Goal: Task Accomplishment & Management: Manage account settings

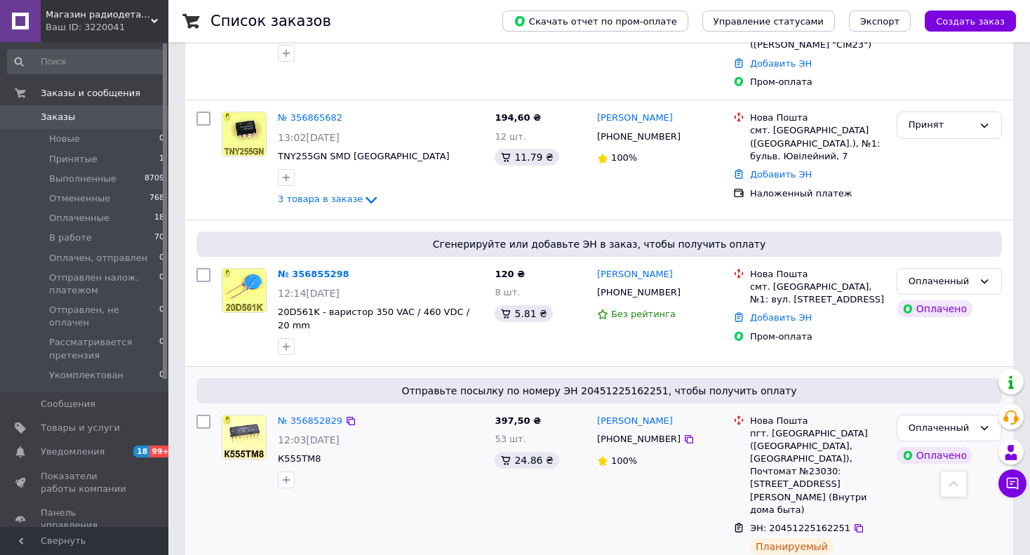
scroll to position [211, 0]
click at [315, 269] on link "№ 356855298" at bounding box center [314, 274] width 72 height 11
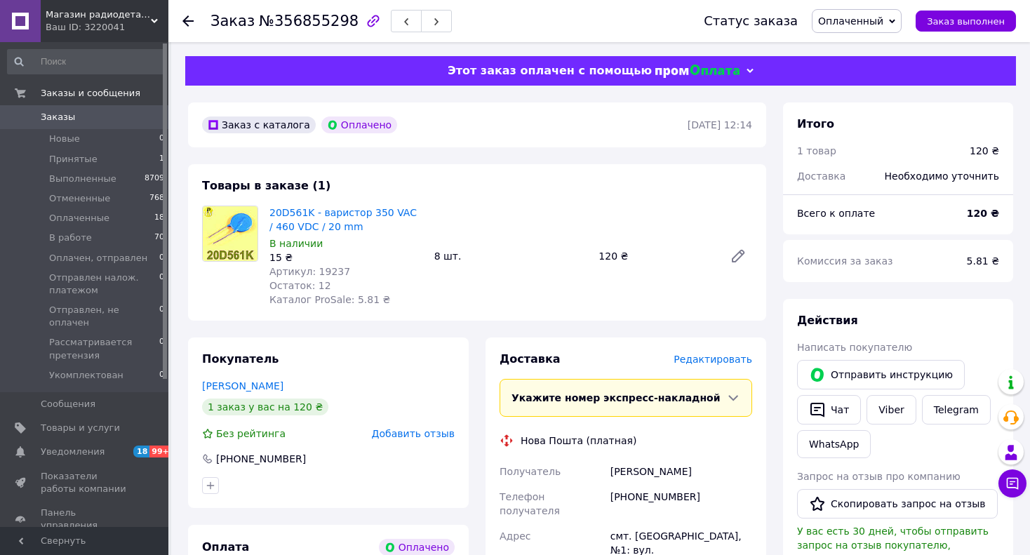
click at [316, 269] on span "Артикул: 19237" at bounding box center [309, 271] width 81 height 11
copy span "19237"
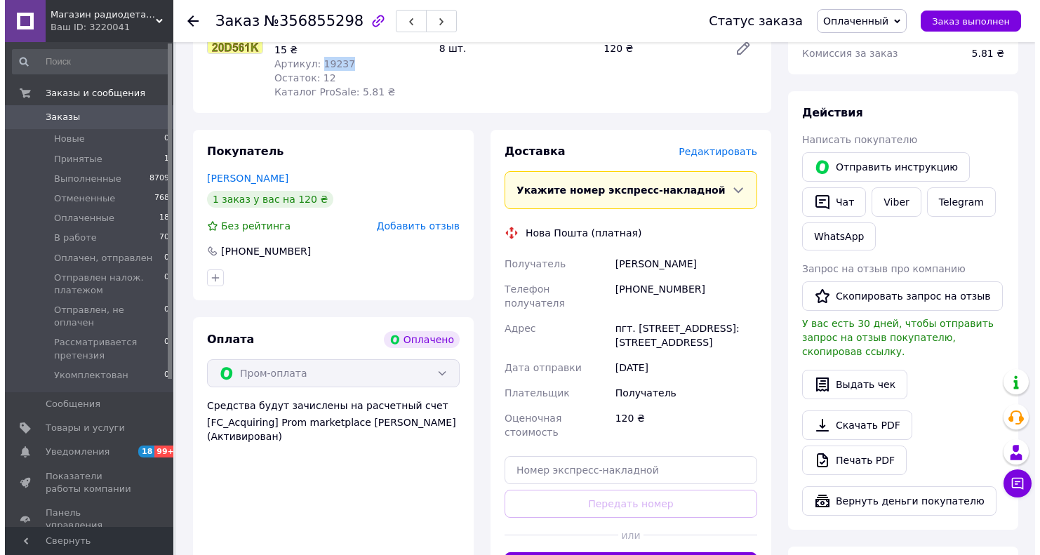
scroll to position [211, 0]
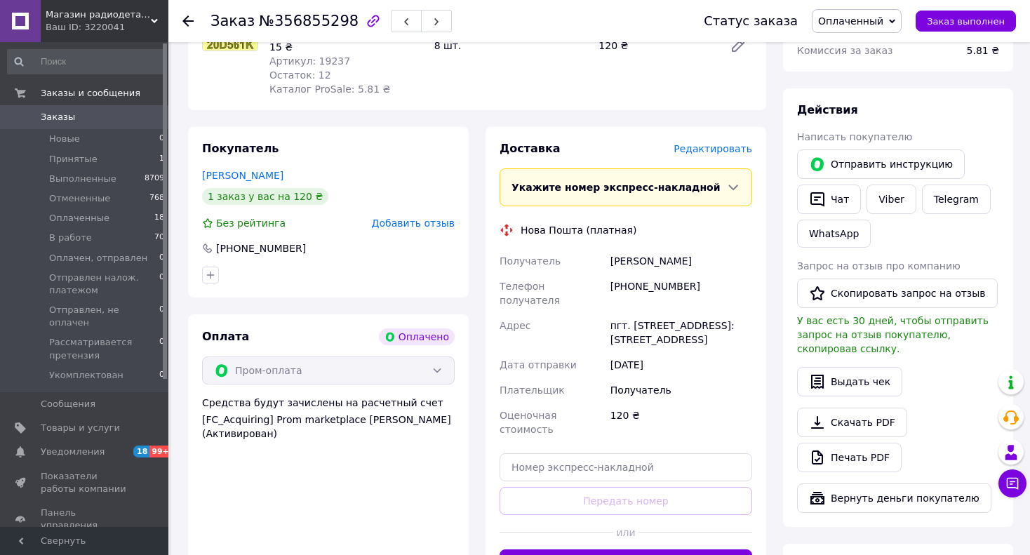
click at [294, 20] on span "№356855298" at bounding box center [309, 21] width 100 height 17
copy span "356855298"
click at [724, 152] on span "Редактировать" at bounding box center [713, 148] width 79 height 11
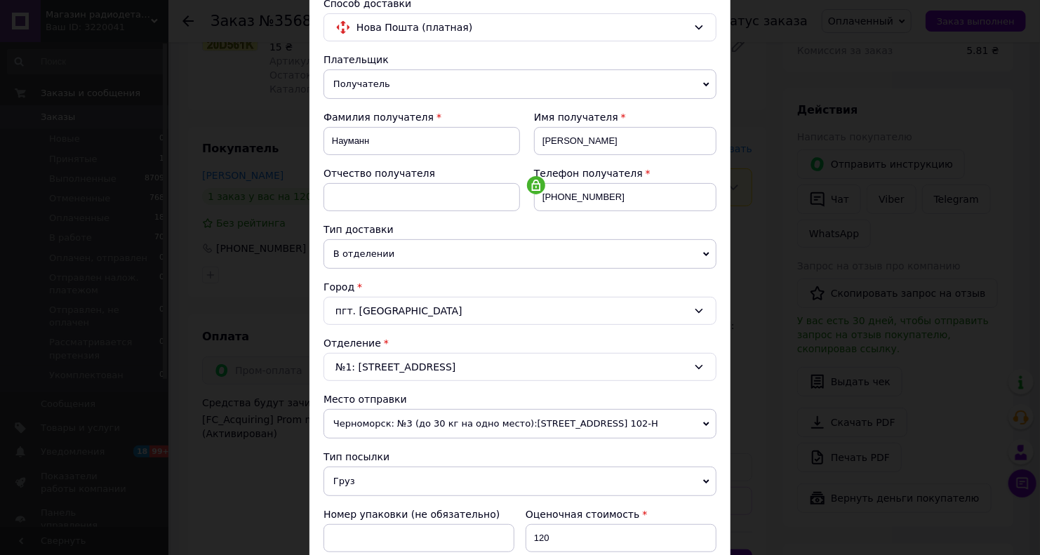
scroll to position [373, 0]
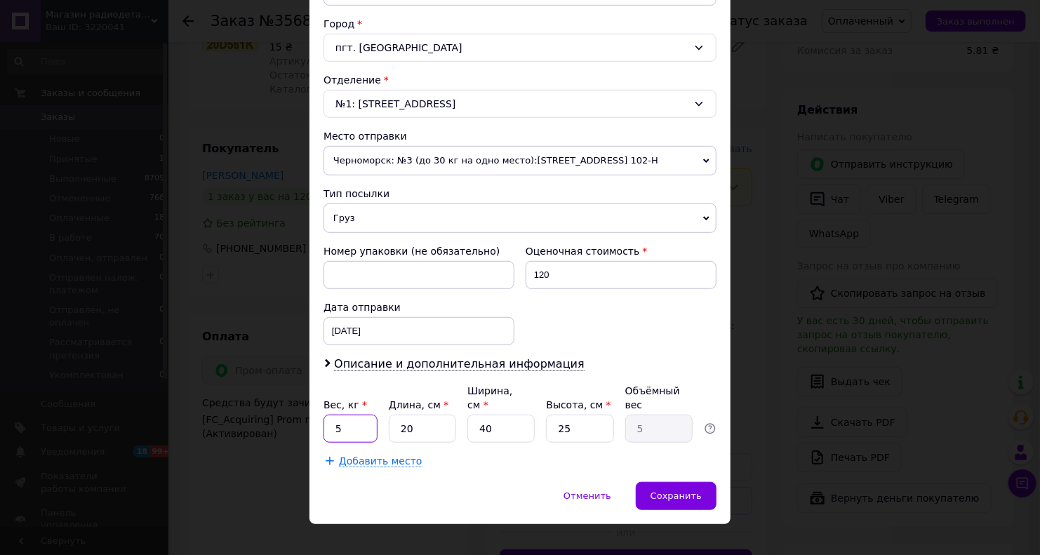
drag, startPoint x: 342, startPoint y: 415, endPoint x: 330, endPoint y: 410, distance: 12.9
click at [330, 415] on input "5" at bounding box center [350, 429] width 54 height 28
type input "0.15"
type input "1"
type input "0.25"
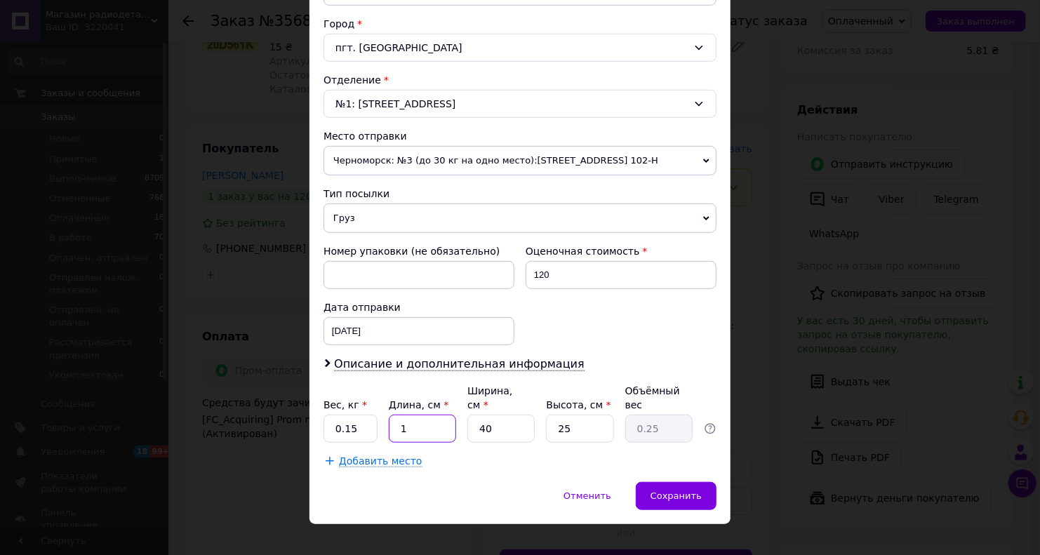
type input "15"
type input "3.75"
type input "15"
type input "1"
type input "0.1"
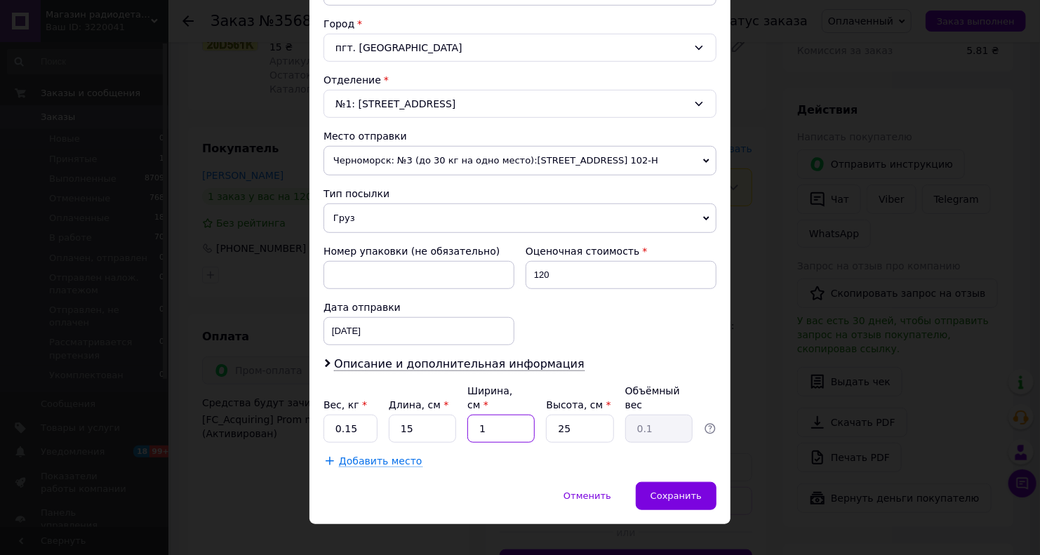
type input "10"
type input "0.94"
type input "10"
type input "4"
type input "0.15"
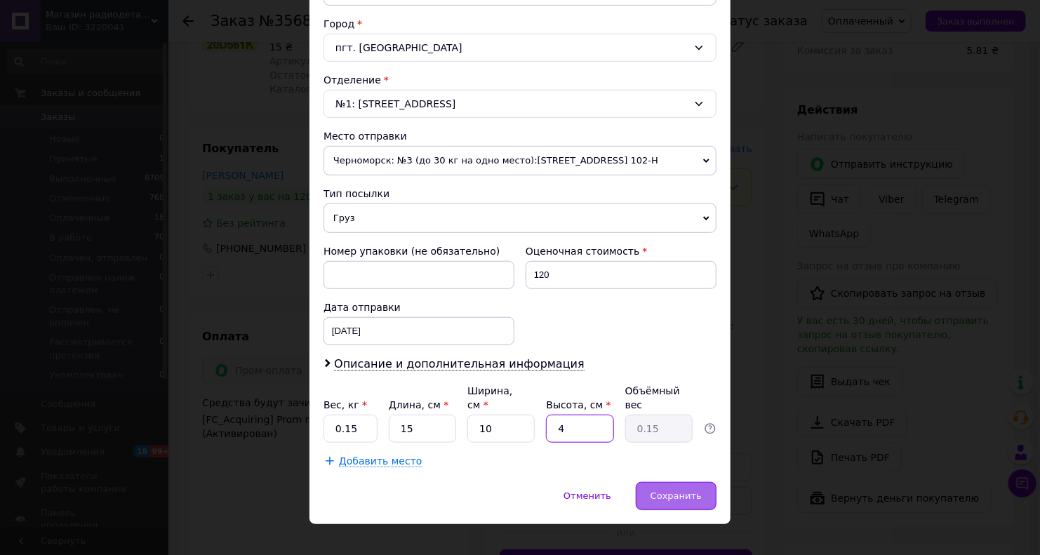
type input "4"
click at [659, 490] on span "Сохранить" at bounding box center [675, 495] width 51 height 11
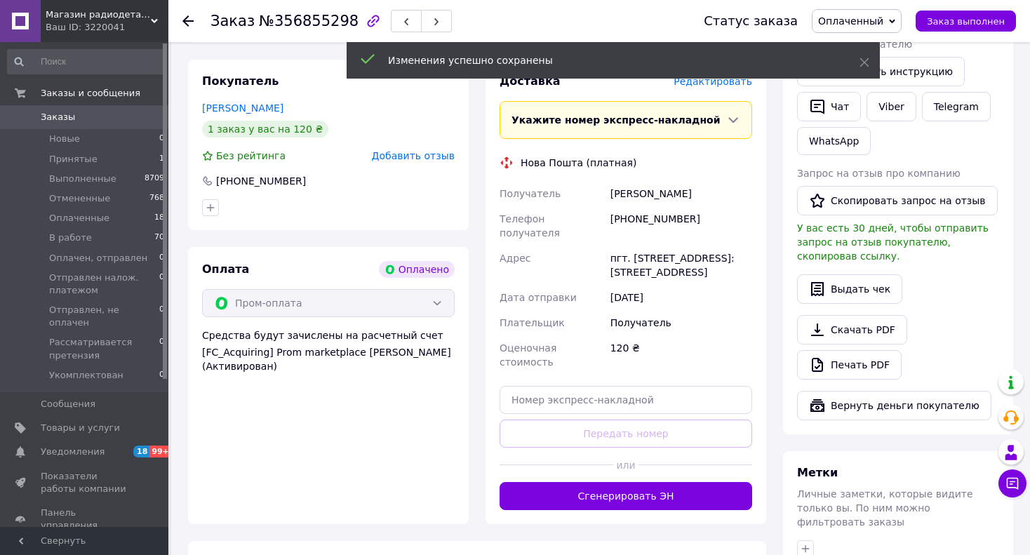
scroll to position [421, 0]
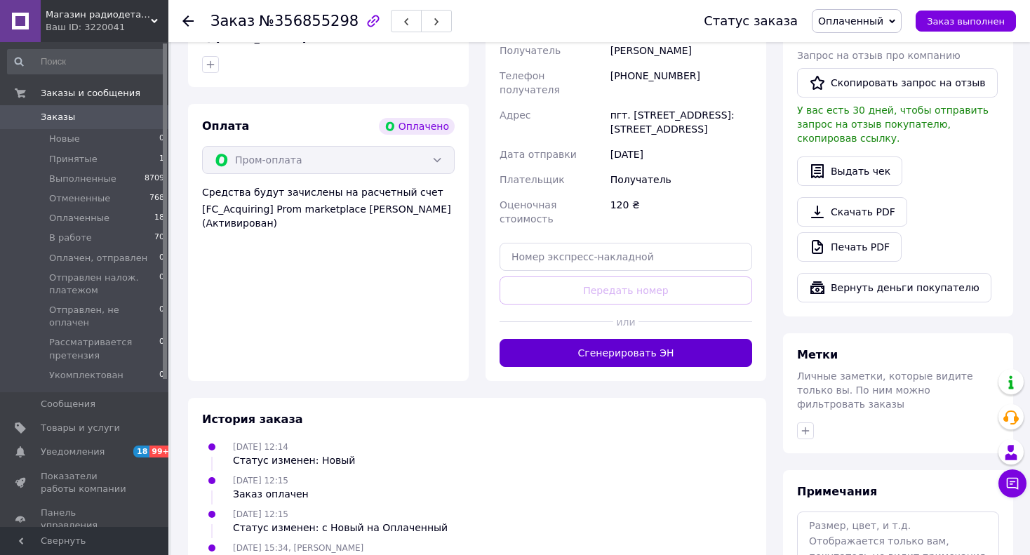
click at [598, 339] on button "Сгенерировать ЭН" at bounding box center [626, 353] width 253 height 28
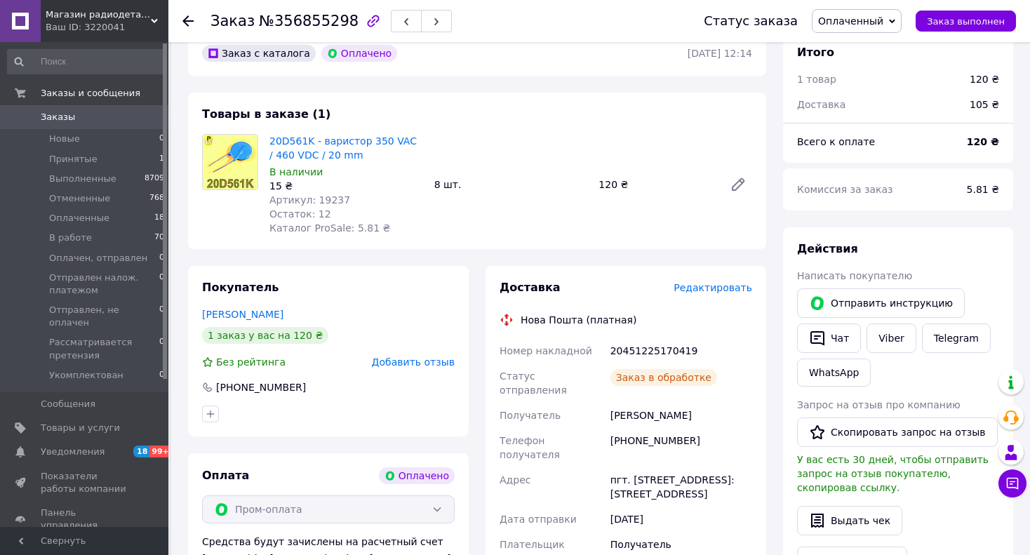
scroll to position [70, 0]
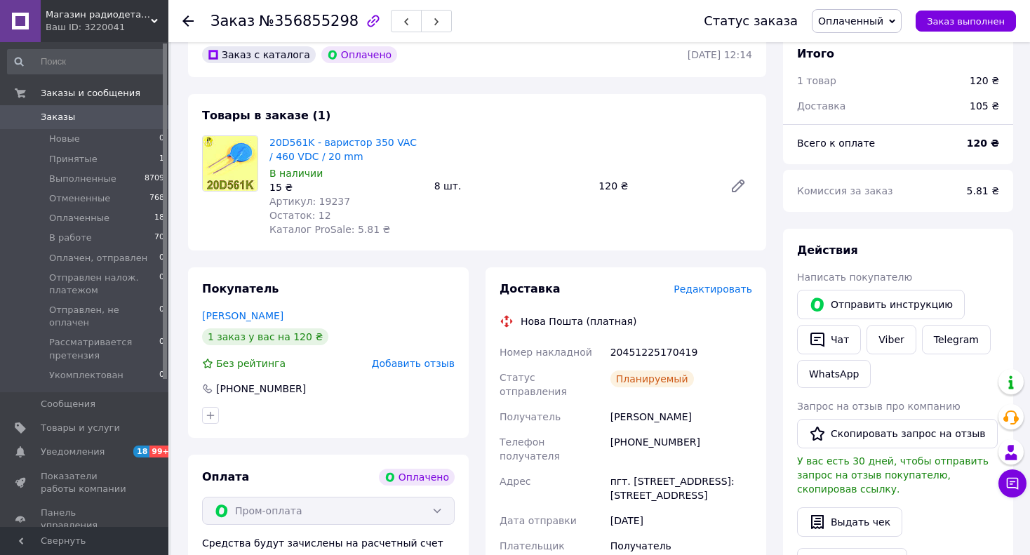
click at [635, 350] on div "20451225170419" at bounding box center [681, 352] width 147 height 25
copy div "20451225170419"
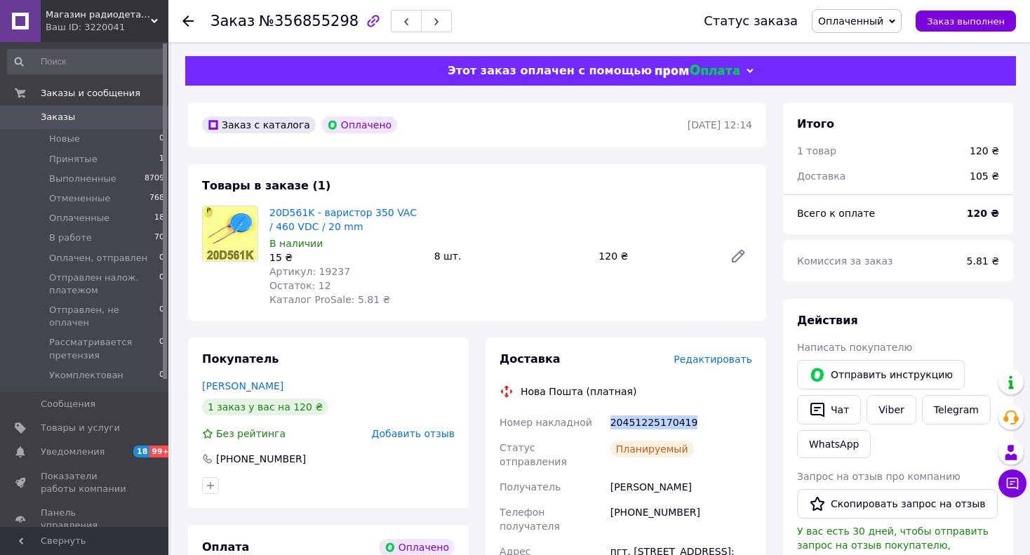
click at [61, 114] on span "Заказы" at bounding box center [58, 117] width 34 height 13
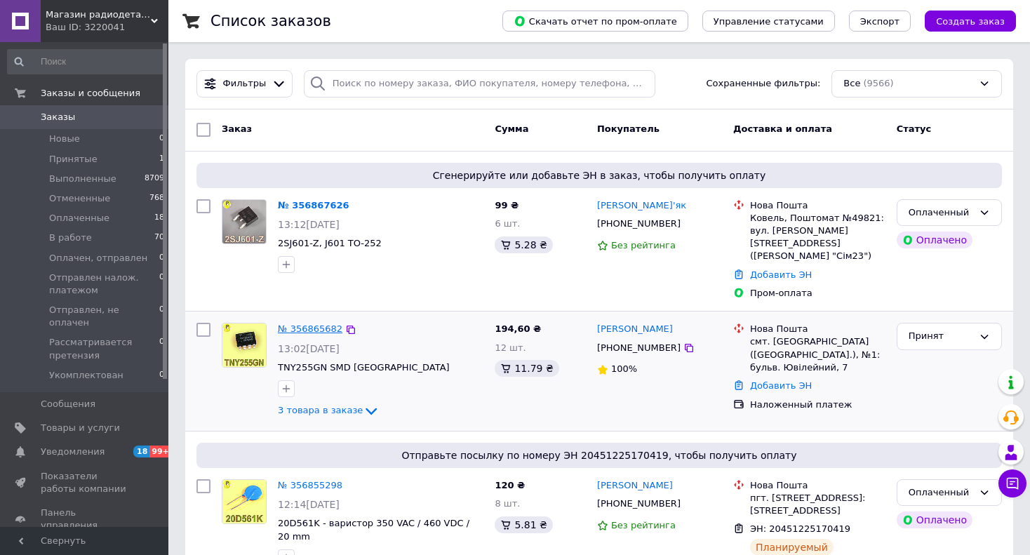
click at [305, 323] on link "№ 356865682" at bounding box center [310, 328] width 65 height 11
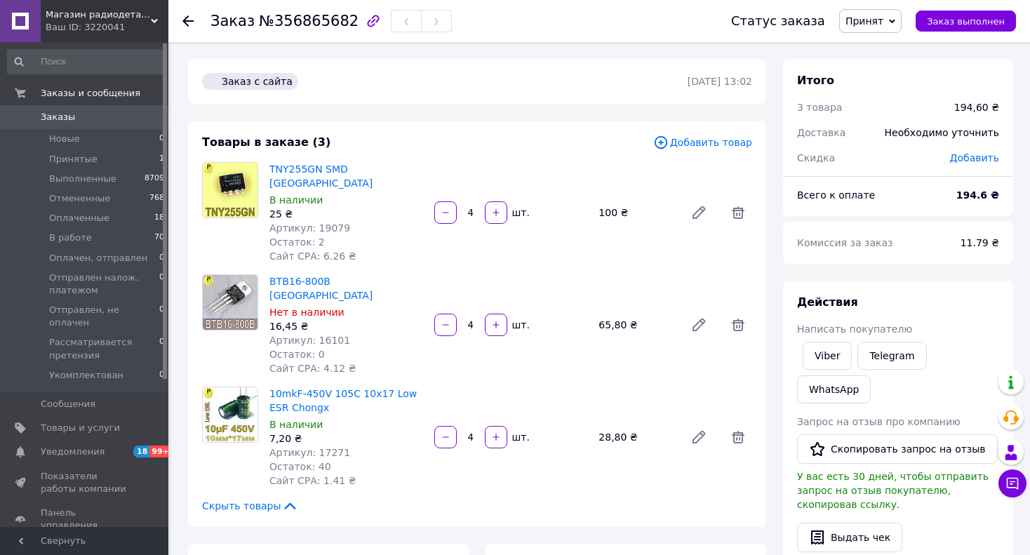
click at [323, 222] on span "Артикул: 19079" at bounding box center [309, 227] width 81 height 11
copy span "19079"
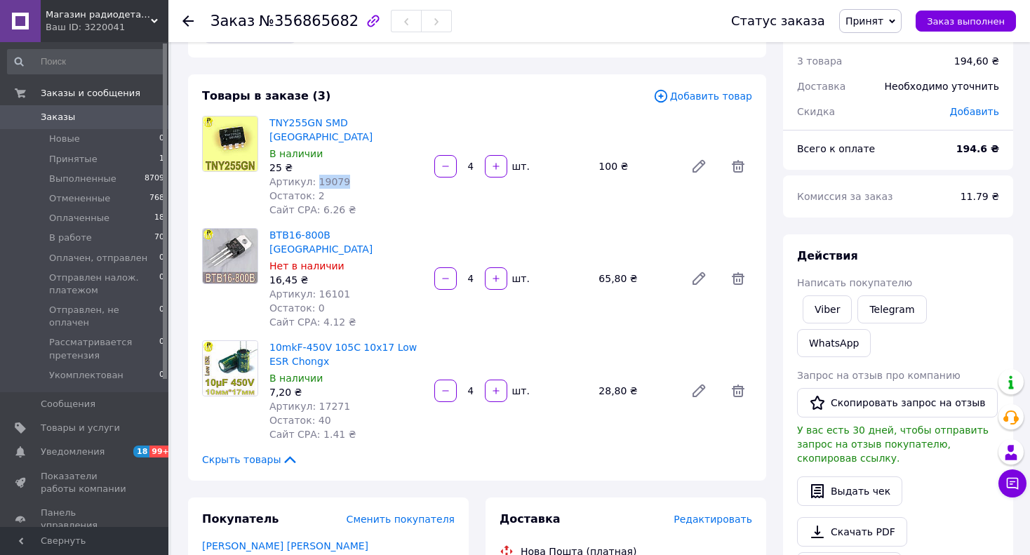
scroll to position [70, 0]
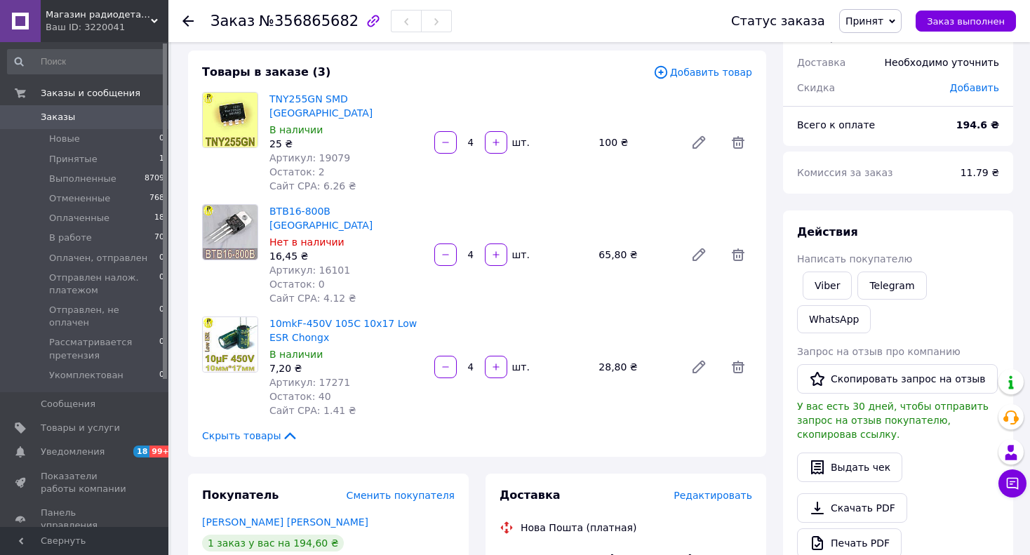
click at [321, 265] on span "Артикул: 16101" at bounding box center [309, 270] width 81 height 11
copy span "16101"
click at [317, 377] on span "Артикул: 17271" at bounding box center [309, 382] width 81 height 11
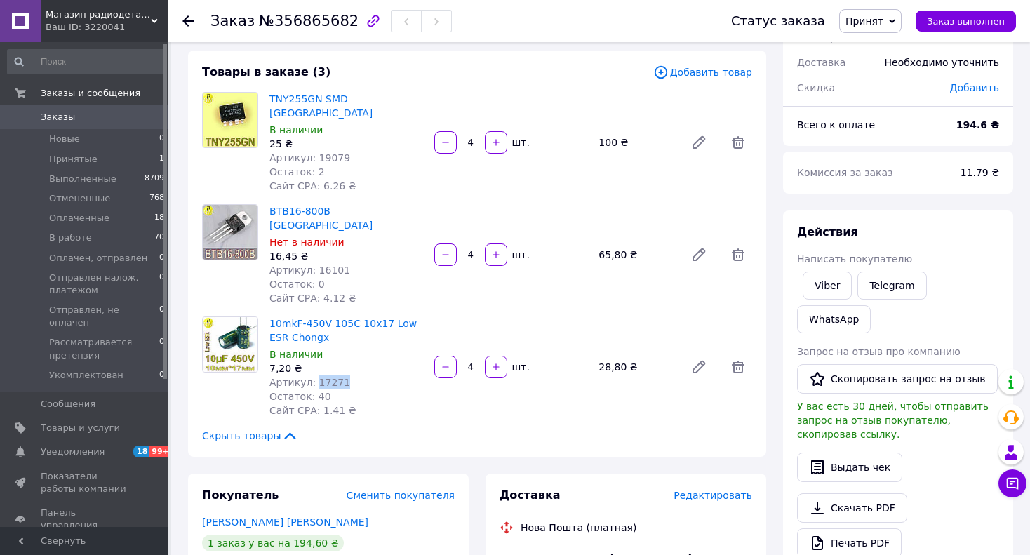
copy span "17271"
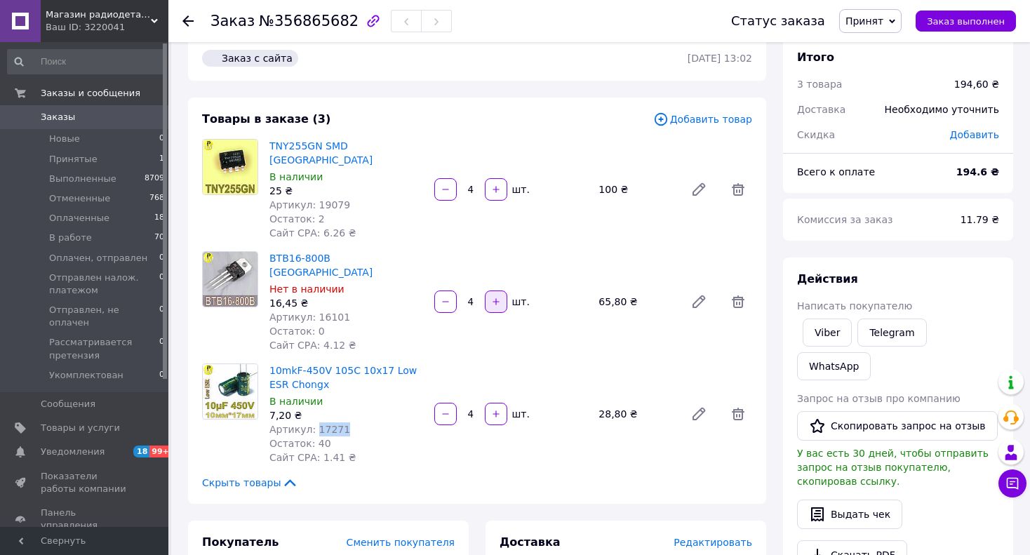
scroll to position [0, 0]
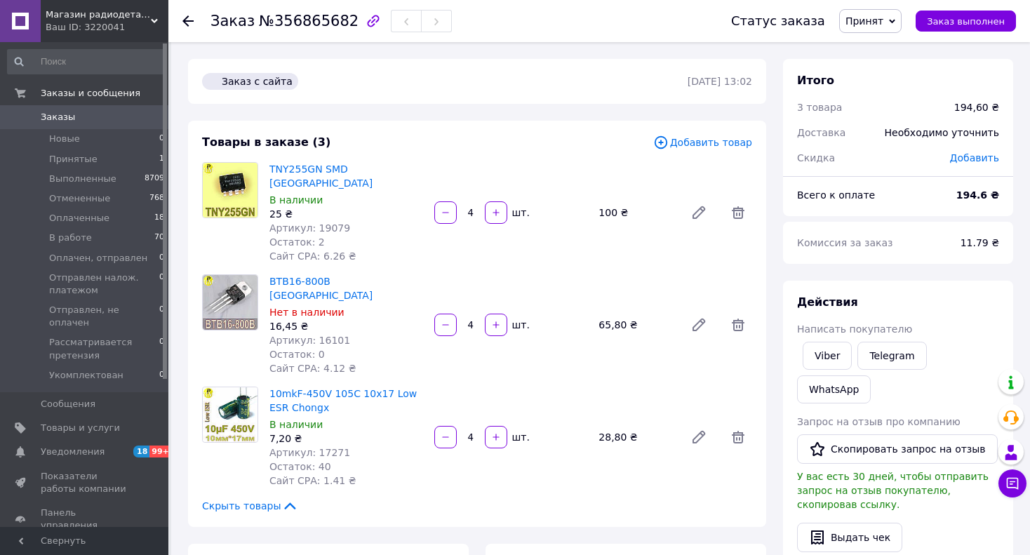
click at [288, 22] on span "№356865682" at bounding box center [309, 21] width 100 height 17
copy span "356865682"
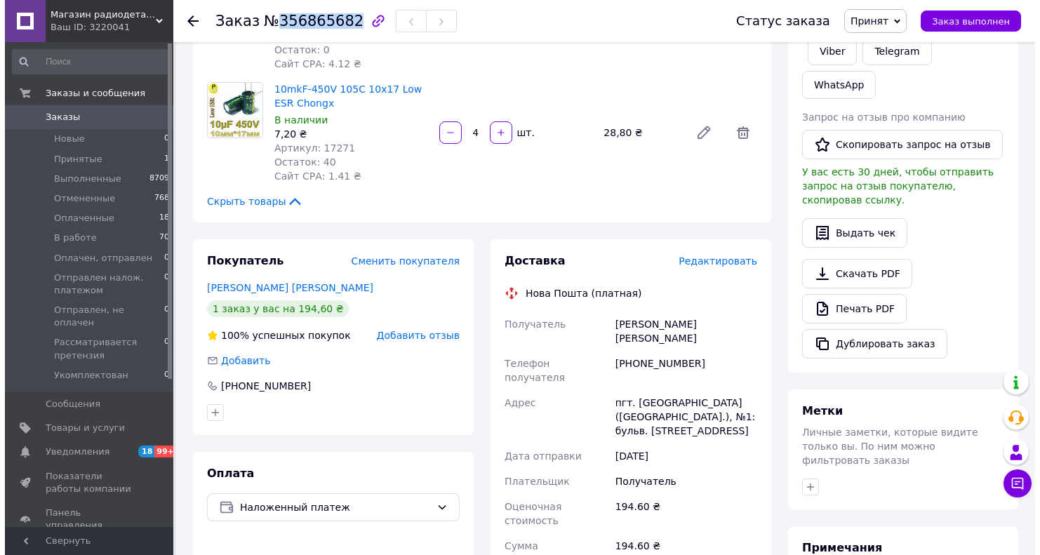
scroll to position [70, 0]
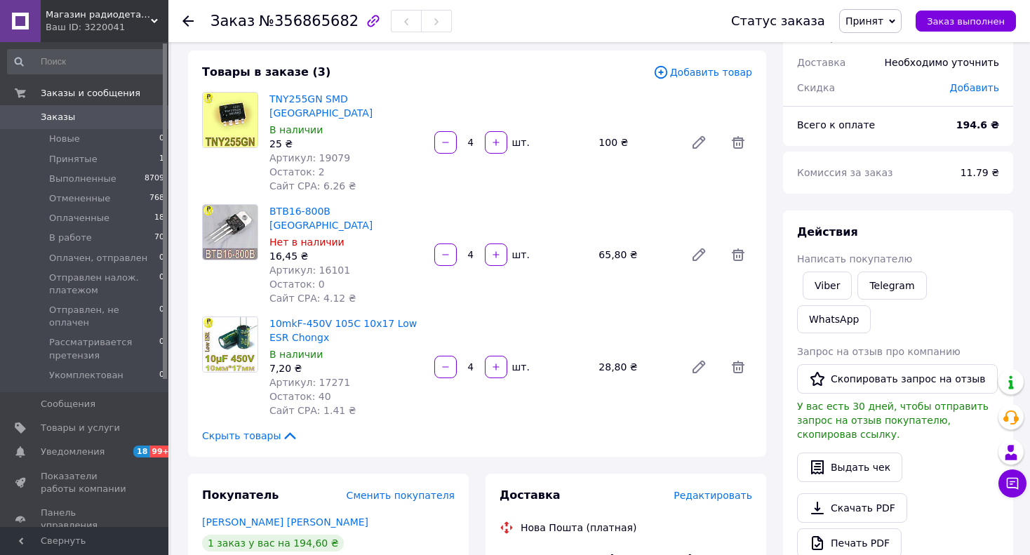
click at [735, 490] on span "Редактировать" at bounding box center [713, 495] width 79 height 11
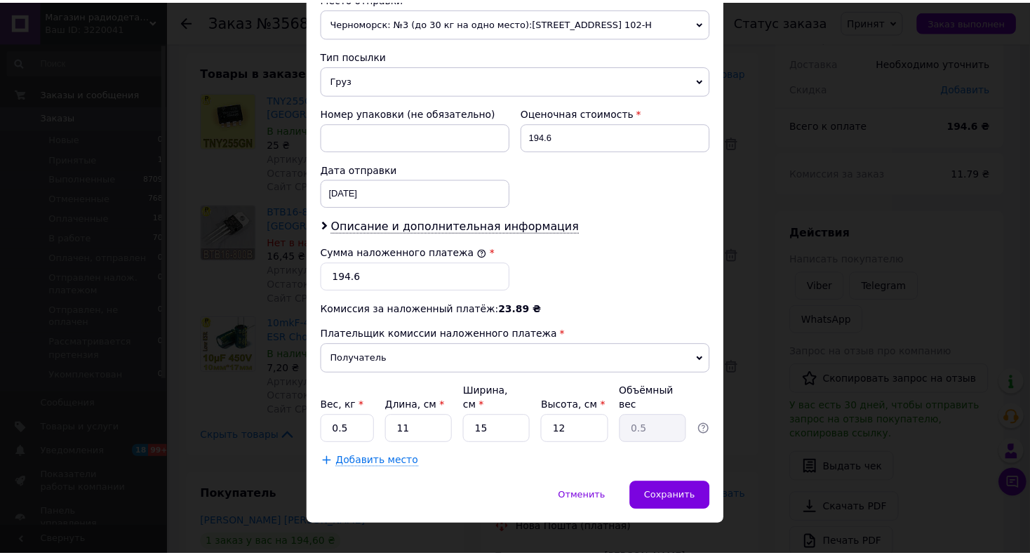
scroll to position [511, 0]
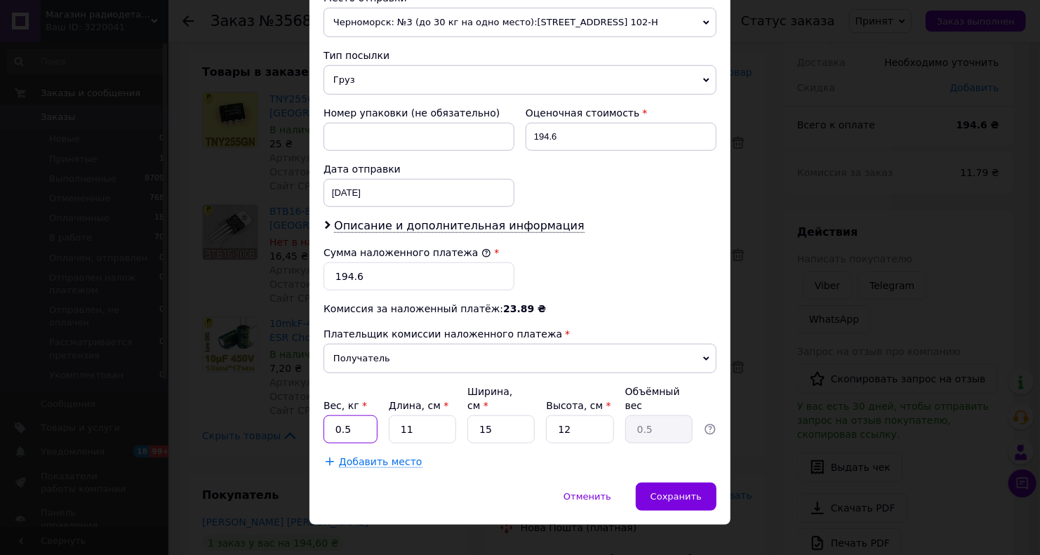
click at [359, 415] on input "0.5" at bounding box center [350, 429] width 54 height 28
type input "0.1"
type input "1"
type input "0.1"
type input "10"
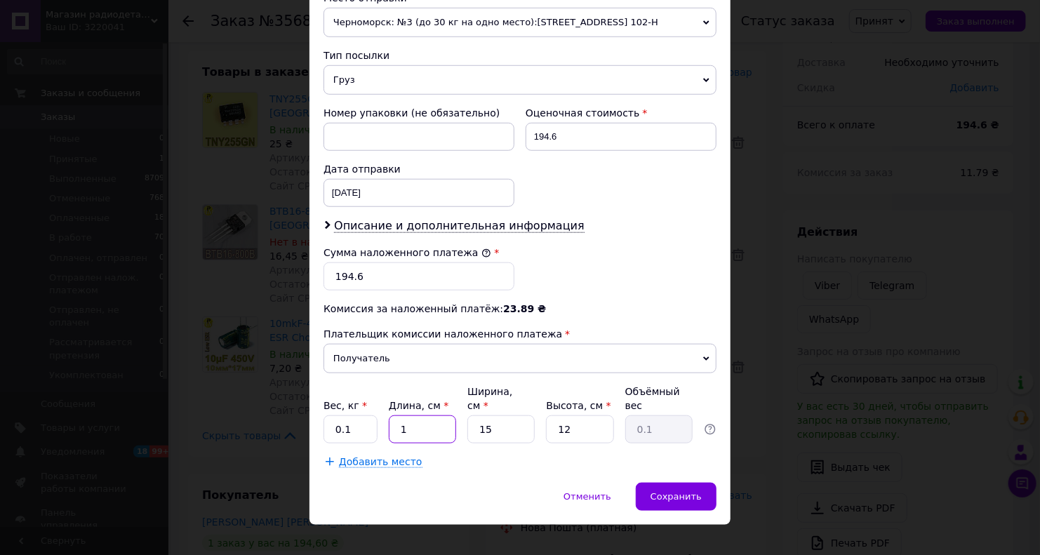
type input "0.45"
type input "10"
type input "1"
type input "0.1"
type input "10"
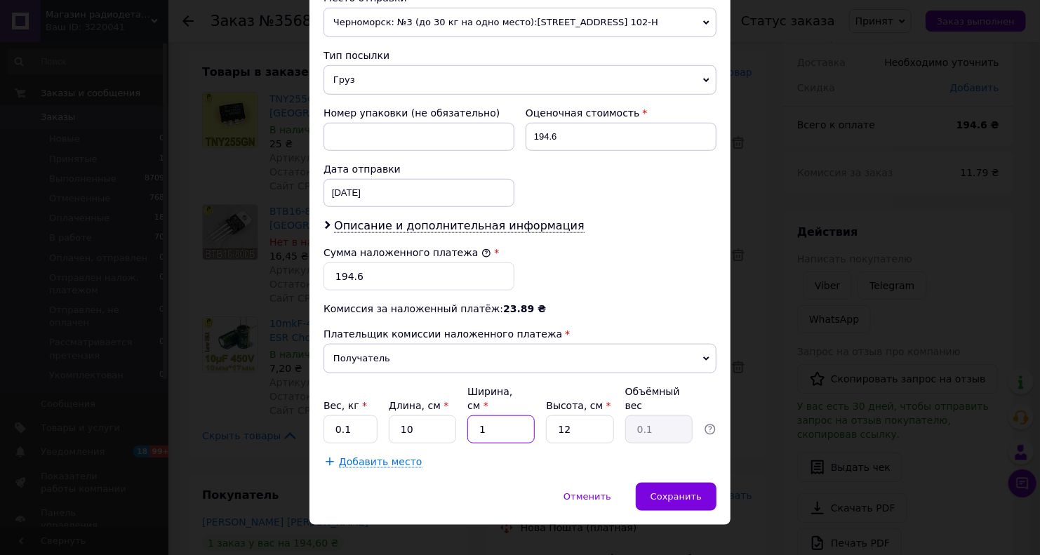
type input "0.3"
type input "10"
type input "4"
type input "0.1"
type input "4"
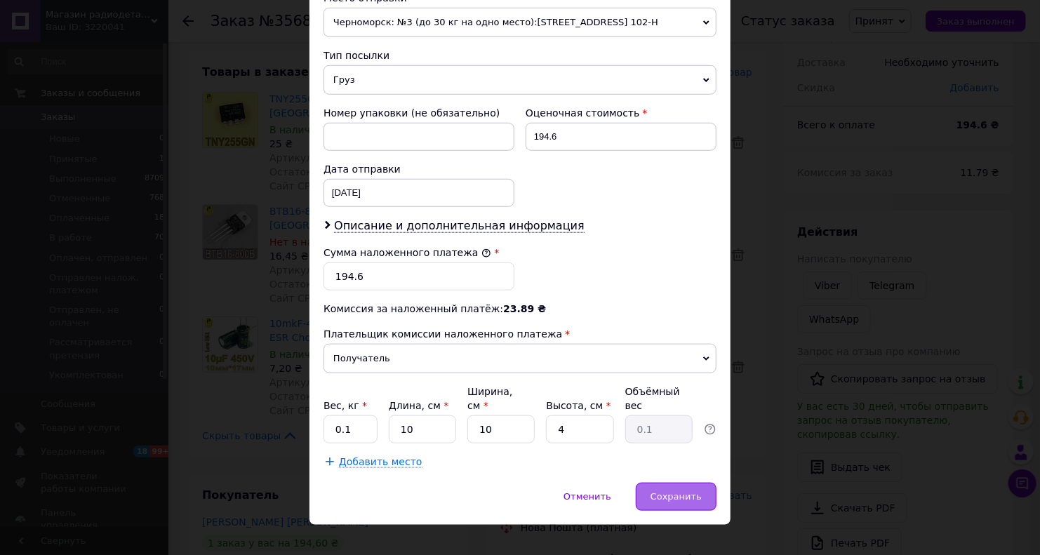
click at [681, 483] on div "Сохранить" at bounding box center [676, 497] width 81 height 28
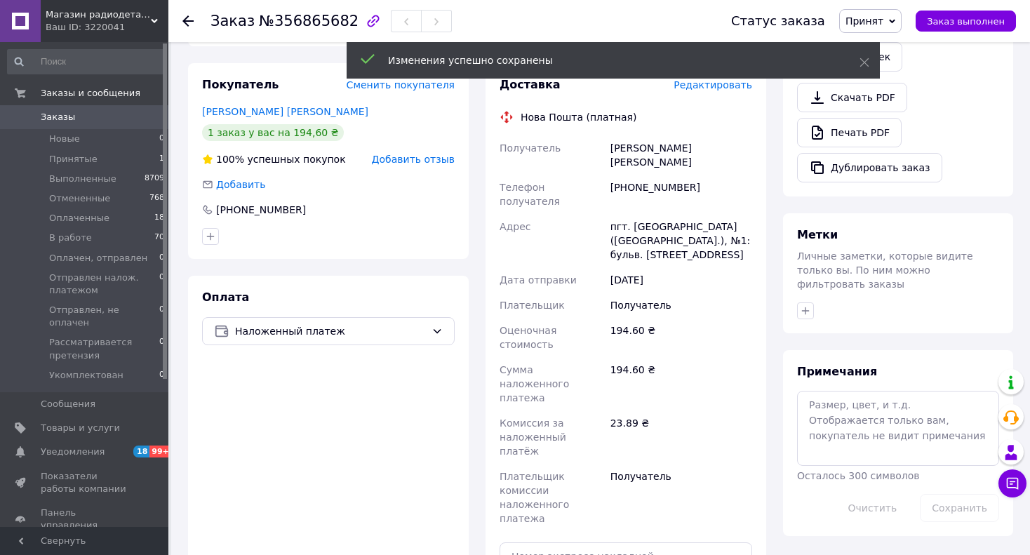
scroll to position [561, 0]
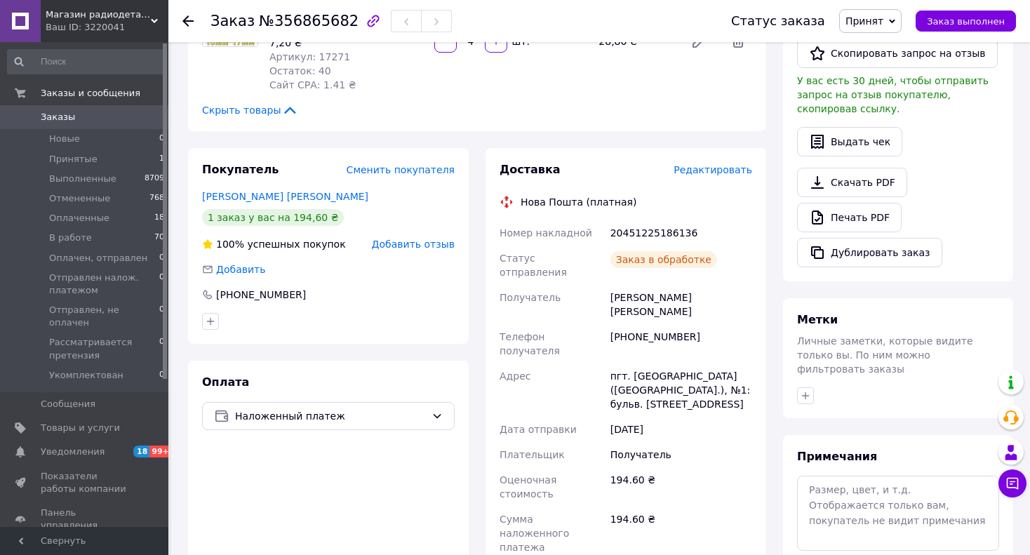
scroll to position [351, 0]
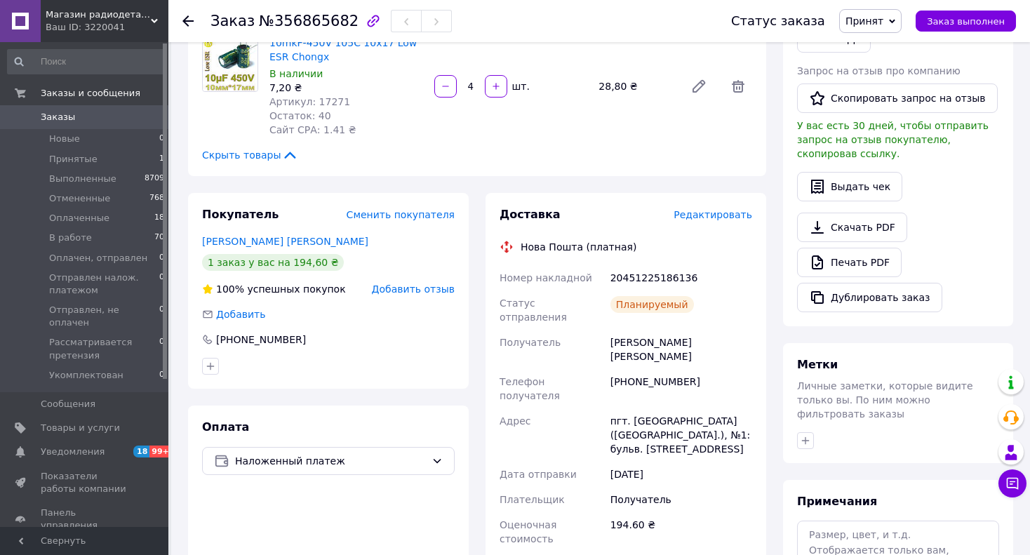
click at [640, 265] on div "20451225186136" at bounding box center [681, 277] width 147 height 25
click at [639, 265] on div "20451225186136" at bounding box center [681, 277] width 147 height 25
copy div "20451225186136"
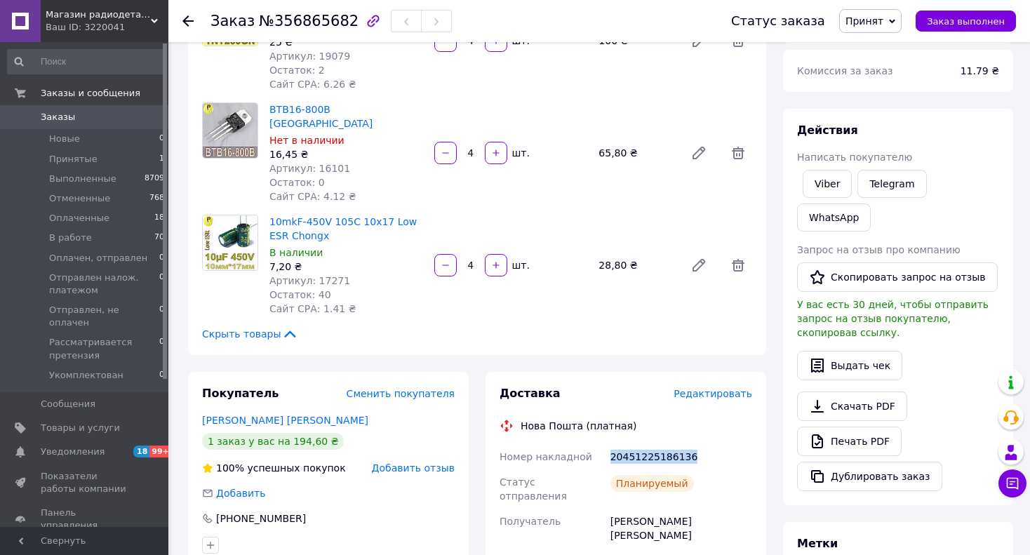
scroll to position [0, 0]
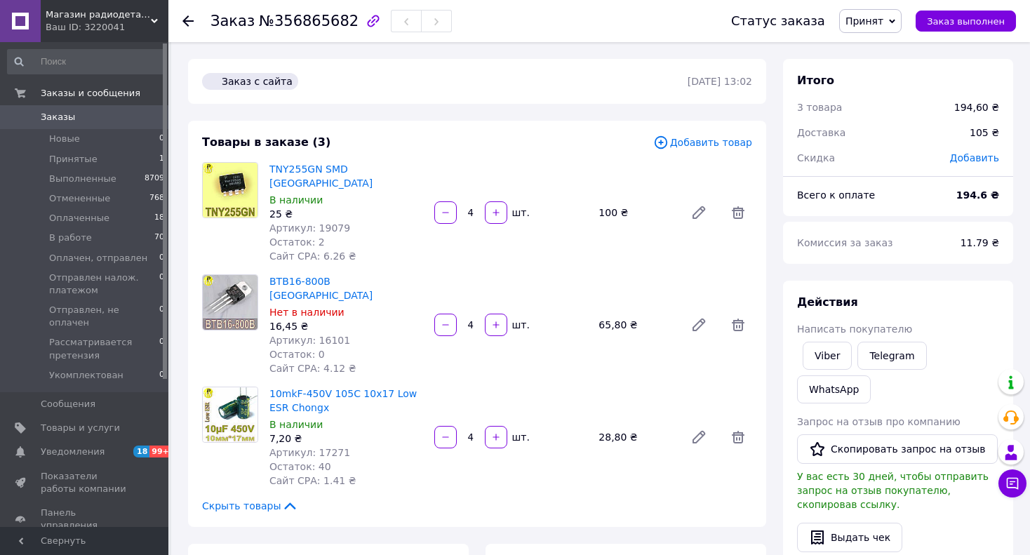
click at [881, 13] on span "Принят" at bounding box center [870, 21] width 62 height 24
click at [877, 109] on li "В работе" at bounding box center [918, 112] width 156 height 21
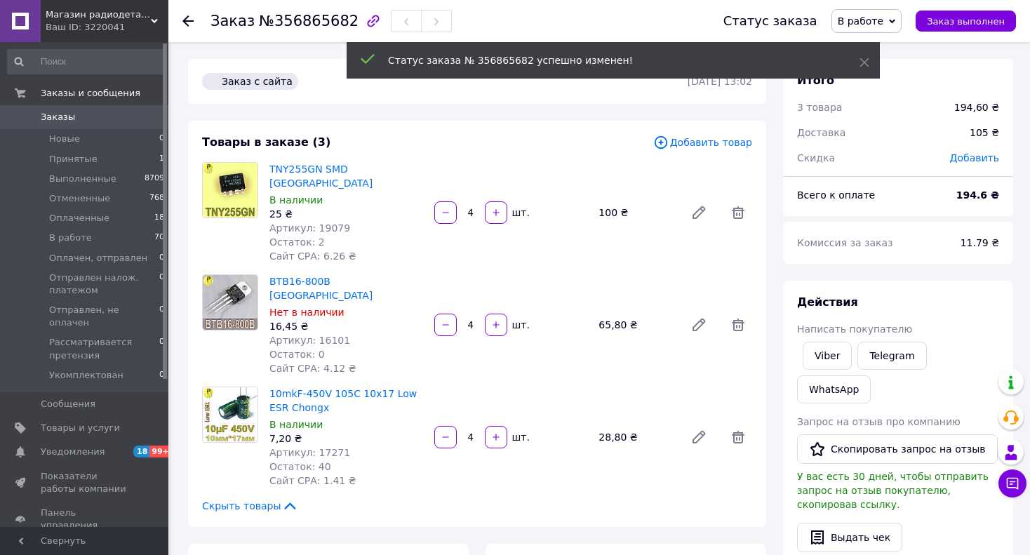
click at [53, 115] on span "Заказы" at bounding box center [58, 117] width 34 height 13
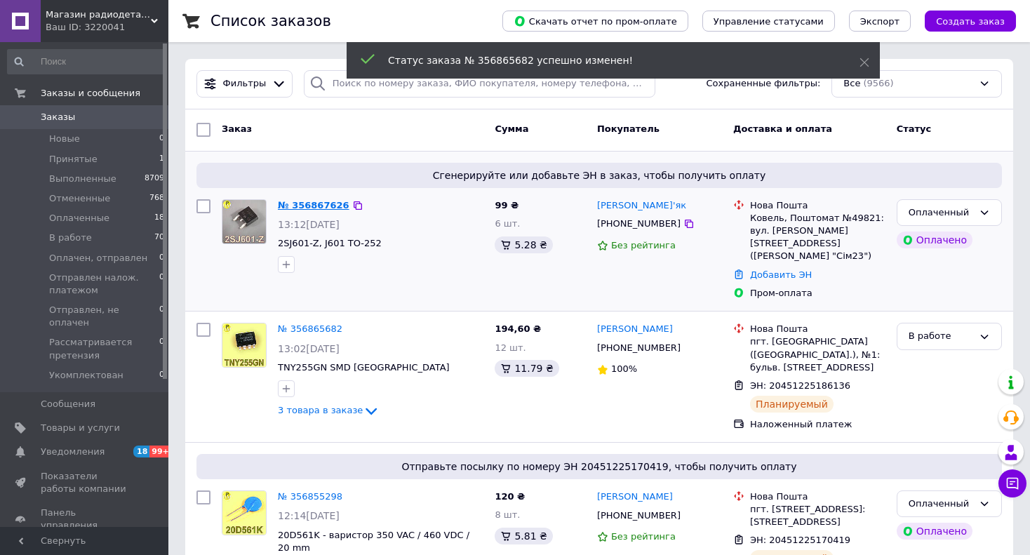
click at [316, 204] on link "№ 356867626" at bounding box center [314, 205] width 72 height 11
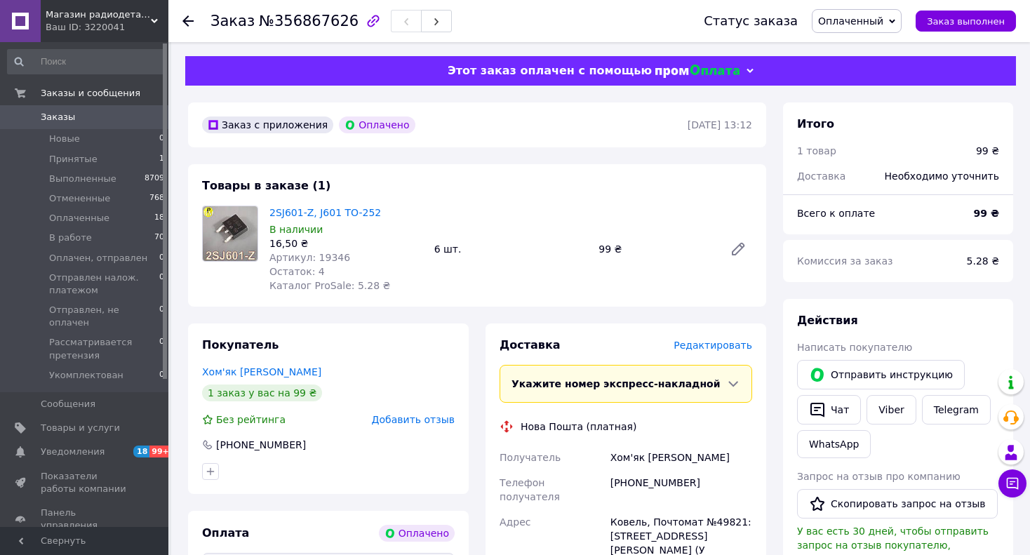
click at [324, 255] on span "Артикул: 19346" at bounding box center [309, 257] width 81 height 11
copy span "19346"
click at [304, 25] on span "№356867626" at bounding box center [309, 21] width 100 height 17
click at [303, 25] on span "№356867626" at bounding box center [309, 21] width 100 height 17
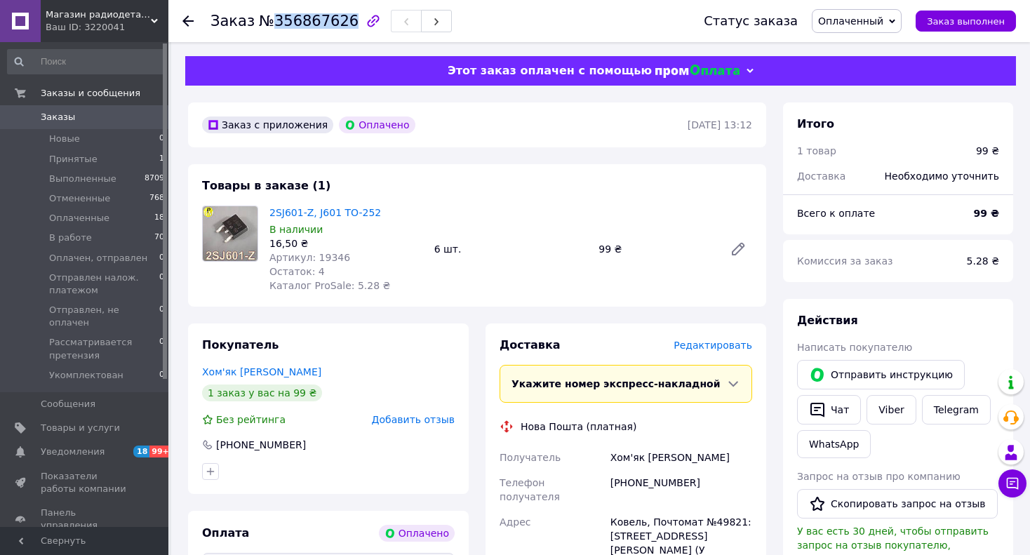
copy span "356867626"
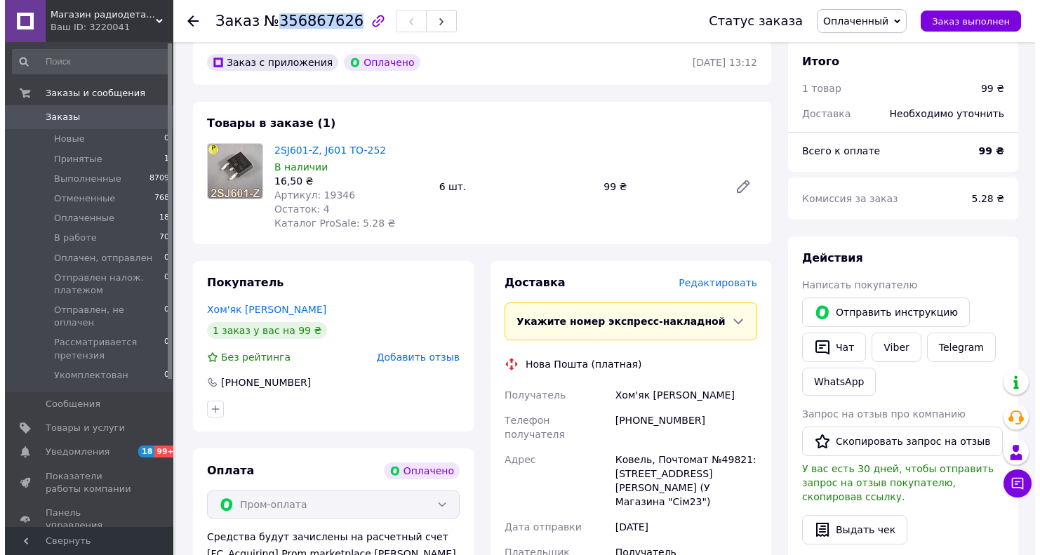
scroll to position [211, 0]
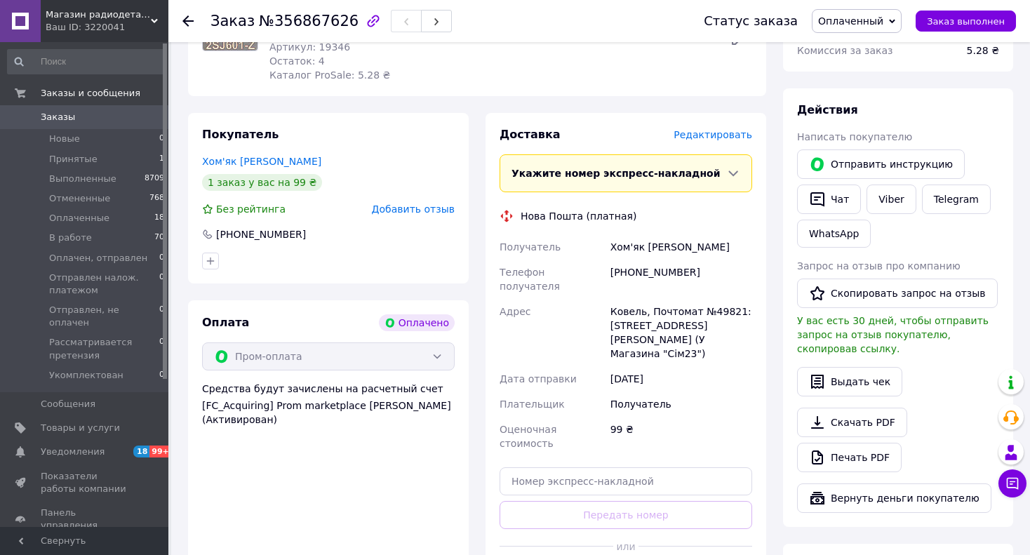
click at [718, 140] on span "Редактировать" at bounding box center [713, 134] width 79 height 11
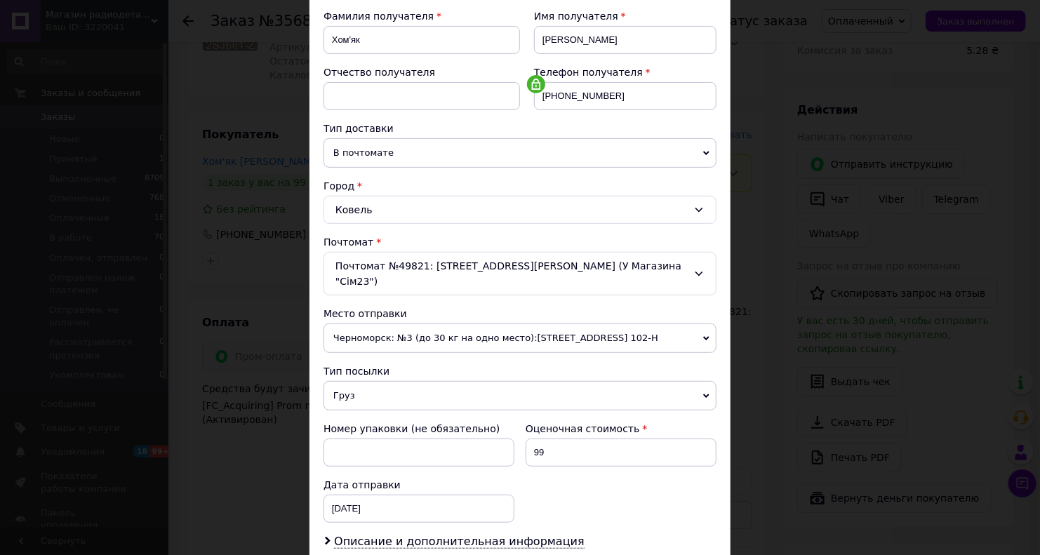
scroll to position [373, 0]
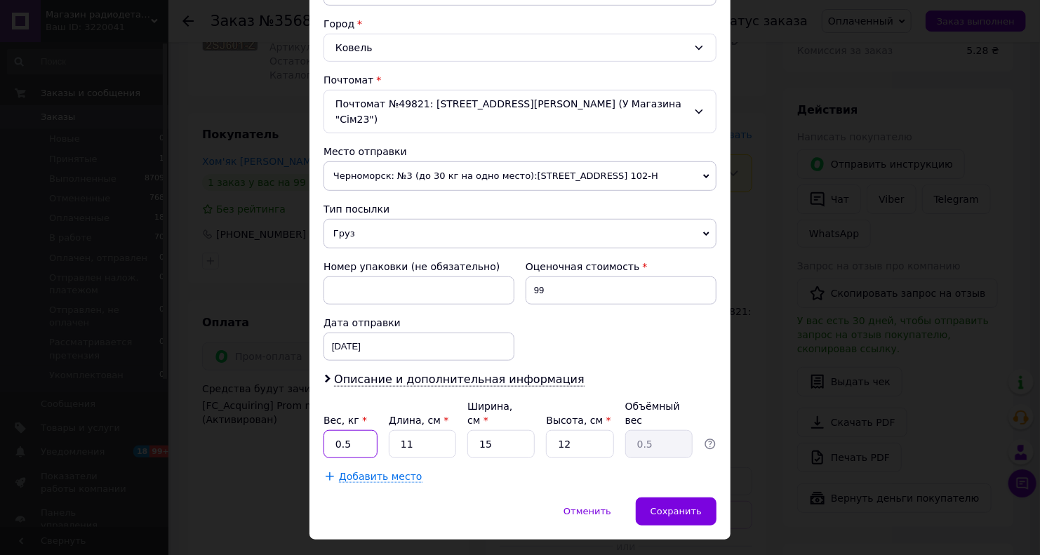
click at [354, 430] on input "0.5" at bounding box center [350, 444] width 54 height 28
type input "0.1"
type input "1"
type input "0.1"
type input "10"
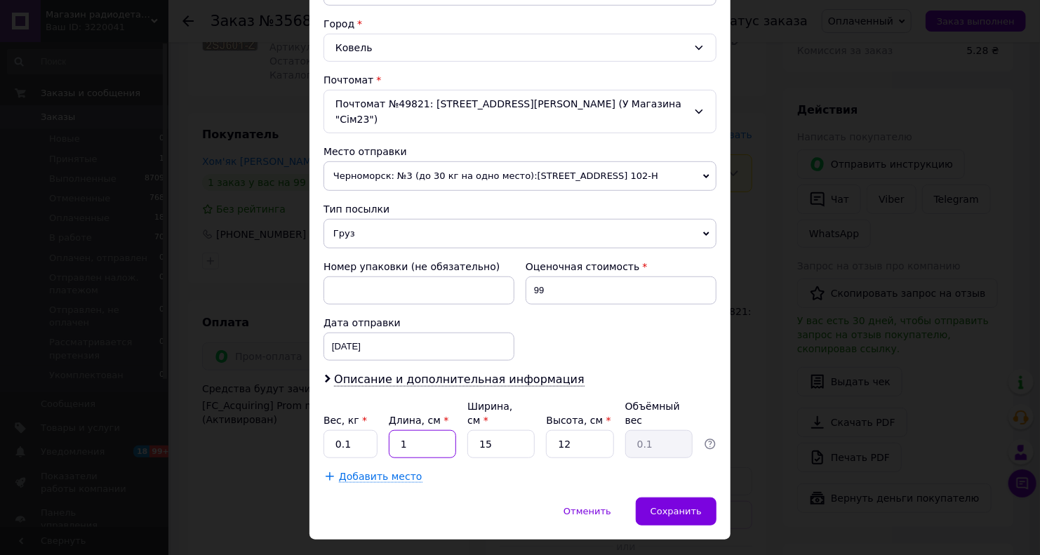
type input "0.45"
type input "10"
type input "1"
type input "0.1"
type input "10"
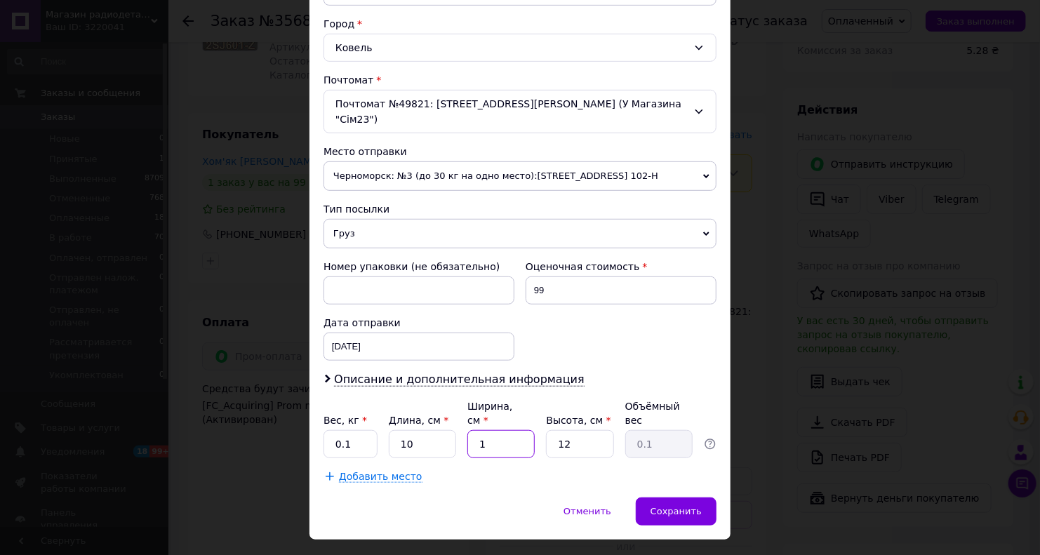
type input "0.3"
type input "10"
type input "4"
type input "0.1"
type input "4"
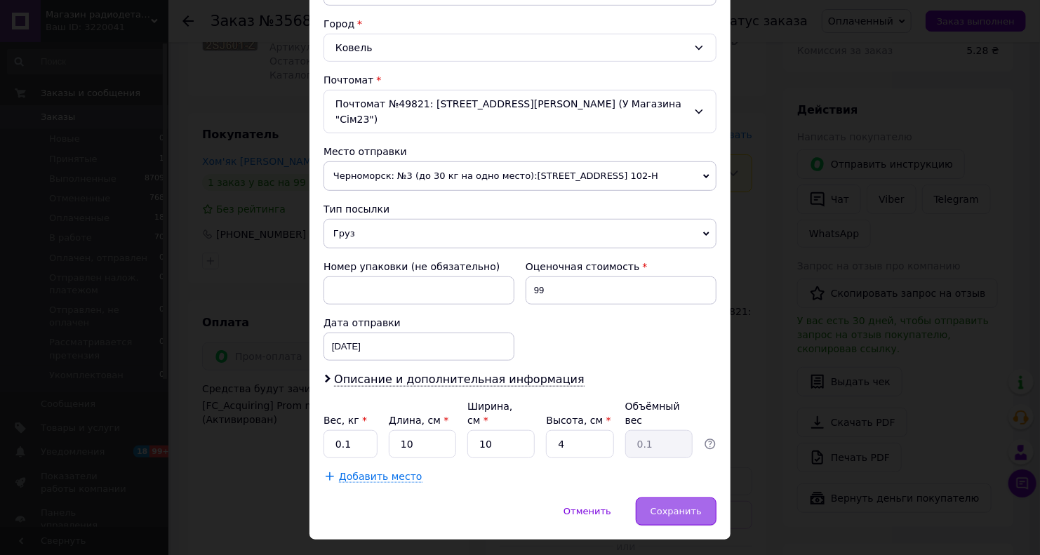
click at [673, 506] on span "Сохранить" at bounding box center [675, 511] width 51 height 11
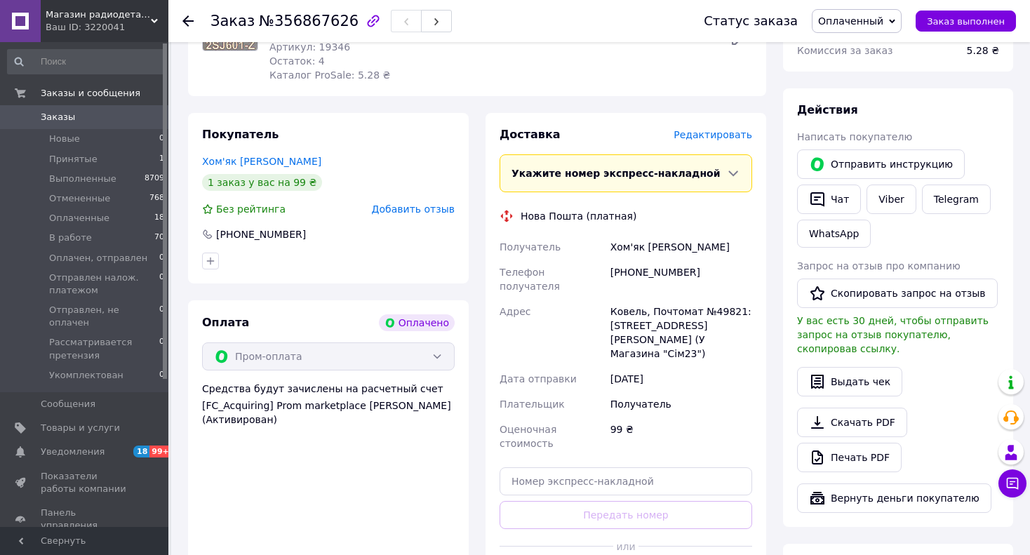
click at [729, 131] on span "Редактировать" at bounding box center [713, 134] width 79 height 11
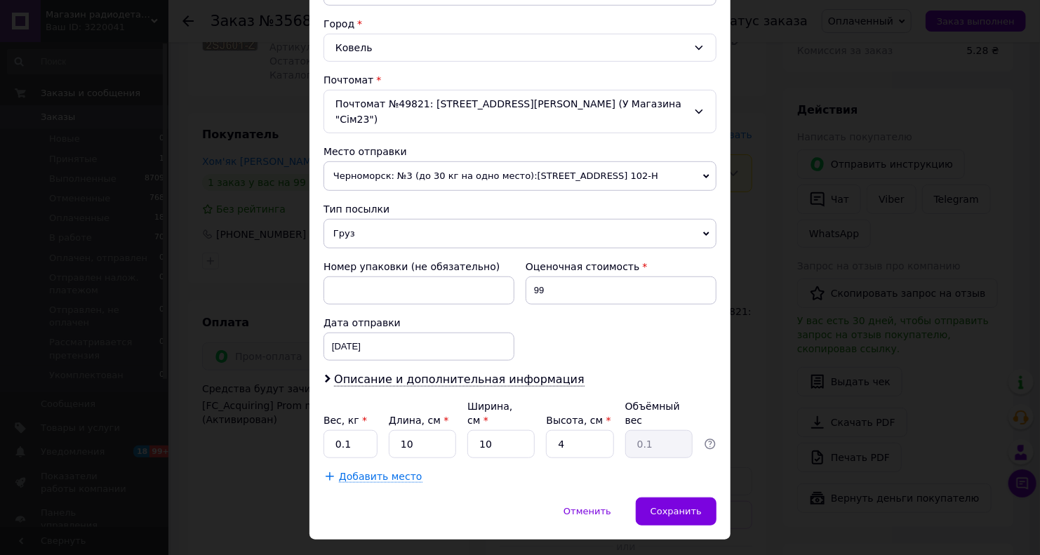
click at [269, 476] on div "× Редактирование доставки Способ доставки Нова Пошта (платная) Плательщик Получ…" at bounding box center [520, 277] width 1040 height 555
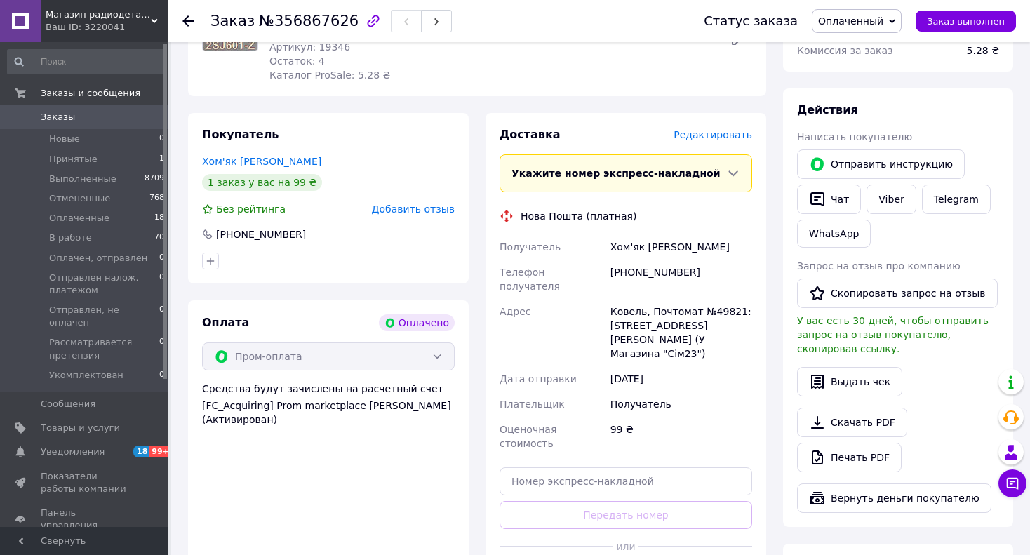
scroll to position [491, 0]
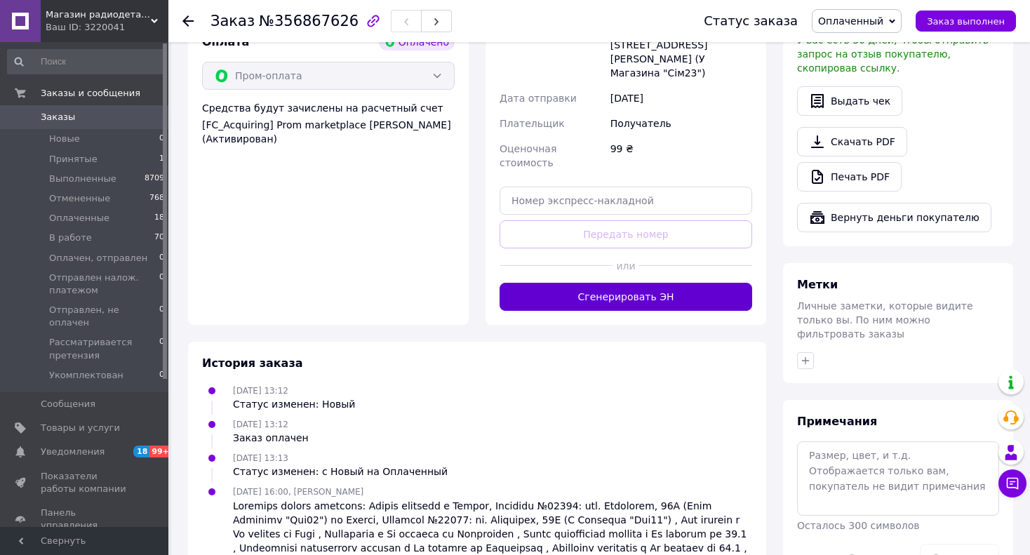
click at [564, 283] on button "Сгенерировать ЭН" at bounding box center [626, 297] width 253 height 28
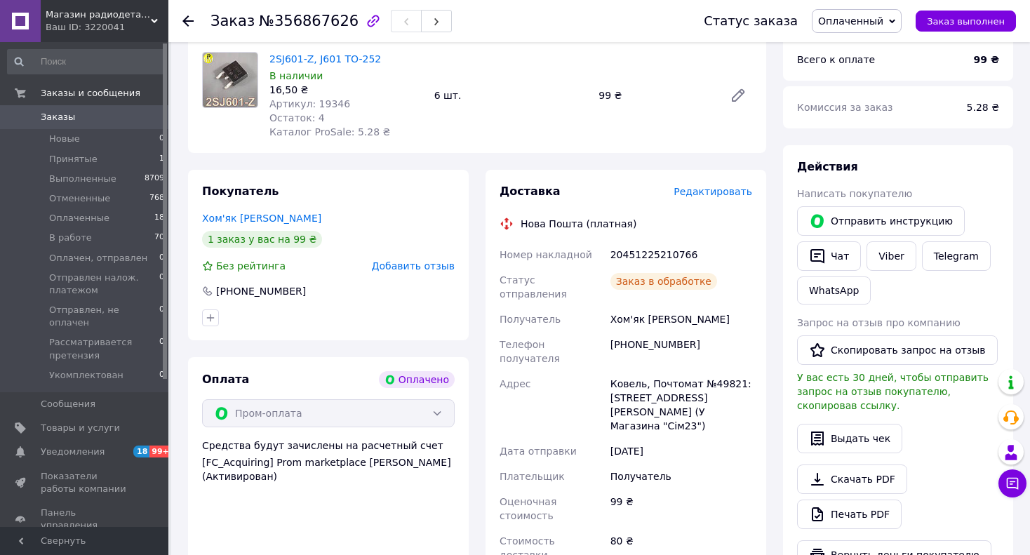
scroll to position [140, 0]
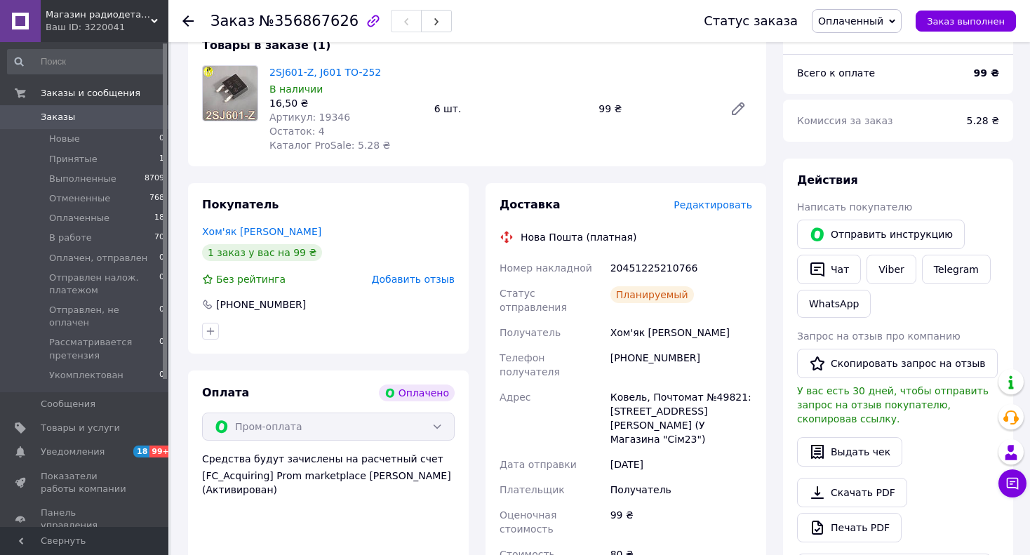
click at [633, 268] on div "20451225210766" at bounding box center [681, 267] width 147 height 25
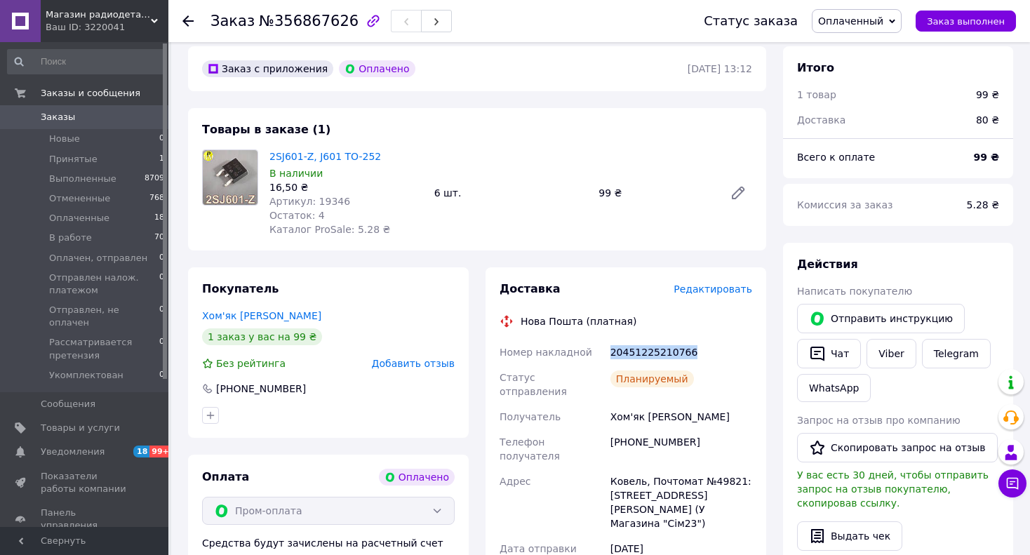
scroll to position [0, 0]
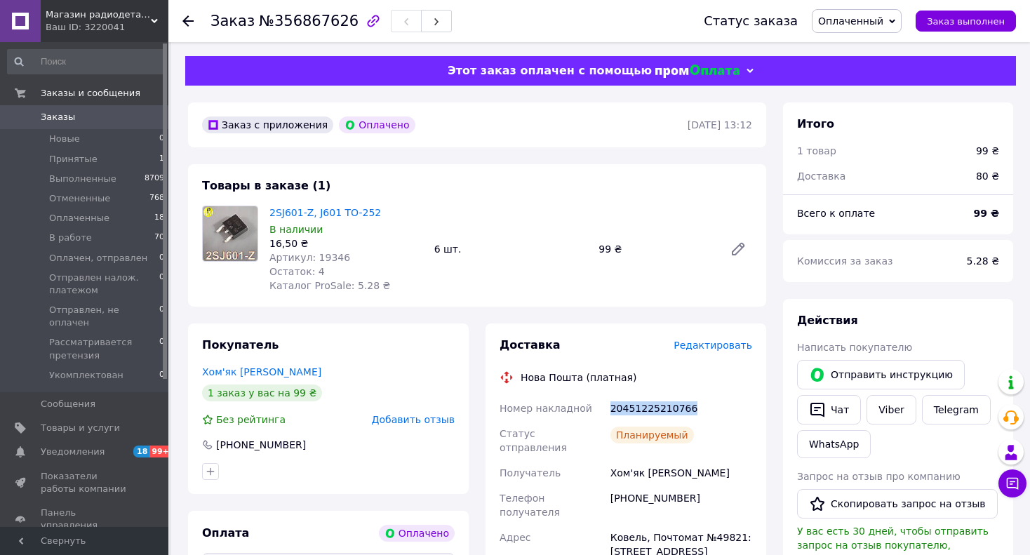
click at [60, 121] on span "Заказы" at bounding box center [58, 117] width 34 height 13
